Goal: Transaction & Acquisition: Purchase product/service

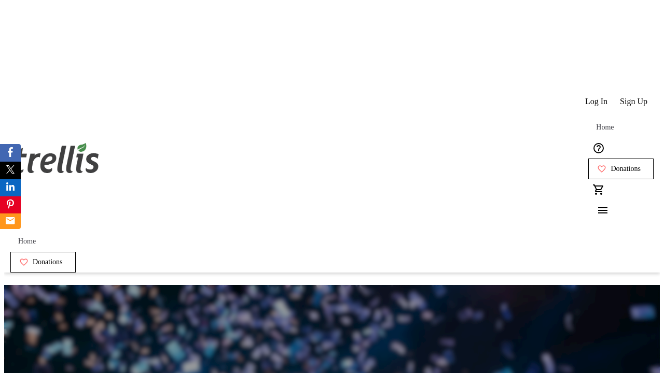
click at [634, 97] on span "Sign Up" at bounding box center [633, 101] width 27 height 9
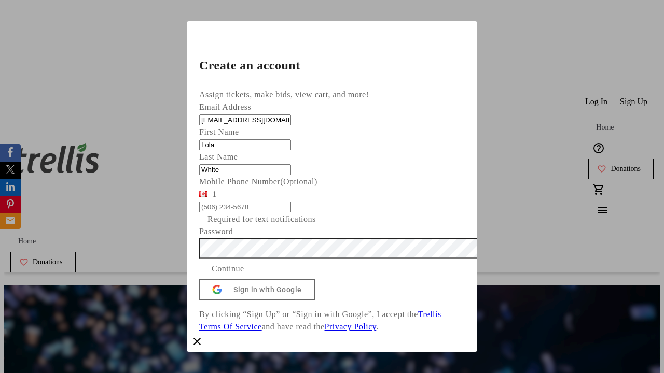
click at [244, 275] on span "Continue" at bounding box center [228, 269] width 33 height 12
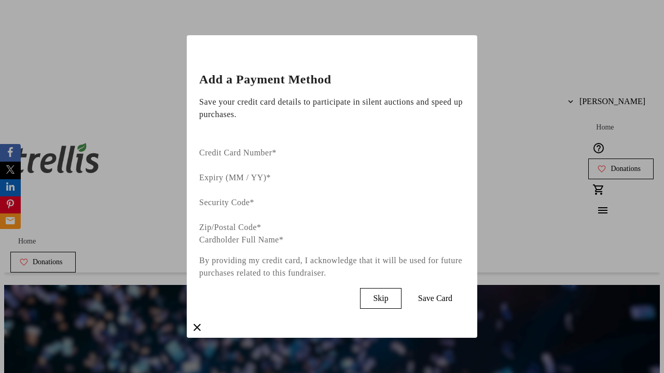
click at [388, 294] on span "Skip" at bounding box center [380, 298] width 15 height 9
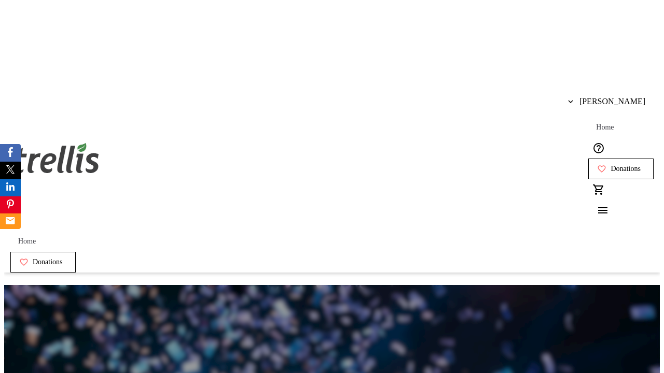
click at [611, 165] on span "Donations" at bounding box center [626, 169] width 30 height 8
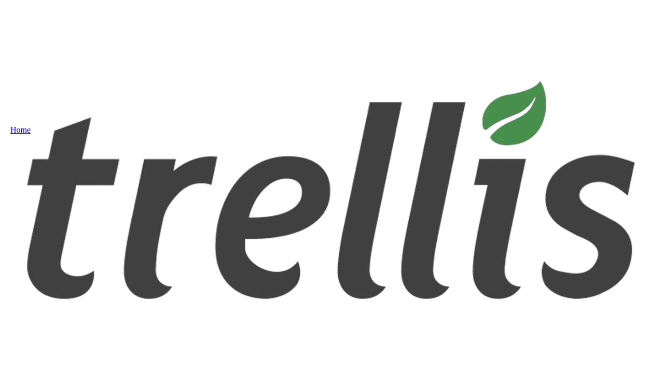
select select "CA"
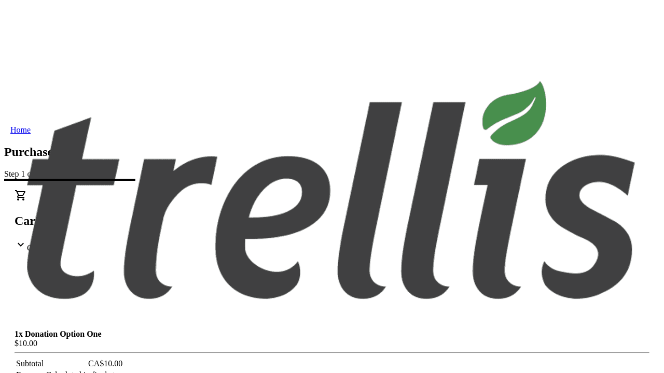
type input "[STREET_ADDRESS][PERSON_NAME]"
type input "Kelowna"
select select "BC"
type input "Kelowna"
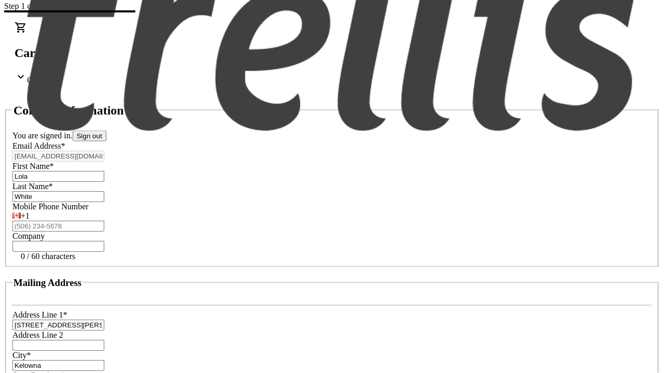
type input "V1Y 0C2"
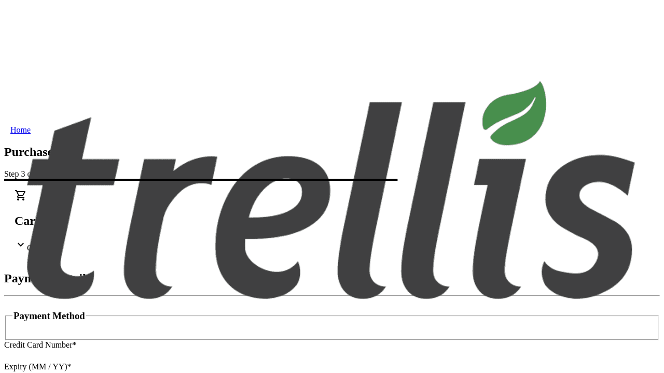
type input "V1Y 0C2"
